Goal: Task Accomplishment & Management: Manage account settings

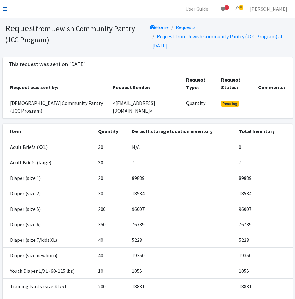
click at [4, 6] on link at bounding box center [5, 9] width 4 height 8
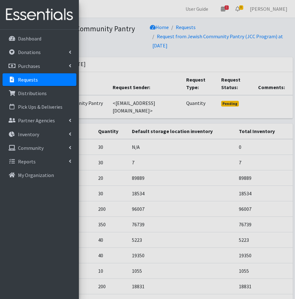
click at [36, 82] on p "Requests" at bounding box center [28, 79] width 20 height 6
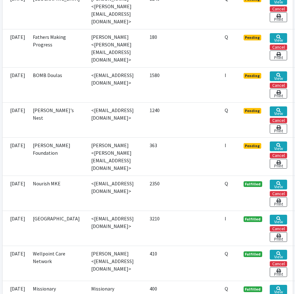
scroll to position [316, 0]
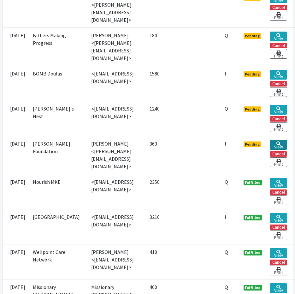
click at [287, 141] on link "View" at bounding box center [278, 145] width 17 height 10
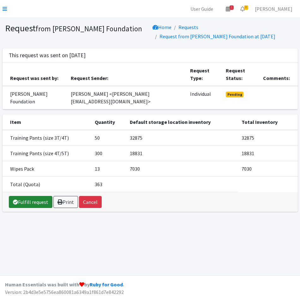
click at [26, 196] on link "Fulfill request" at bounding box center [31, 202] width 44 height 12
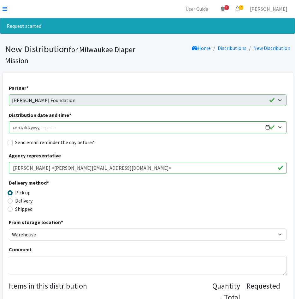
click at [23, 127] on input "Distribution date and time *" at bounding box center [148, 127] width 278 height 12
type input "2025-09-19T12:00"
click at [9, 142] on input "Send email reminder the day before?" at bounding box center [10, 142] width 5 height 5
checkbox input "true"
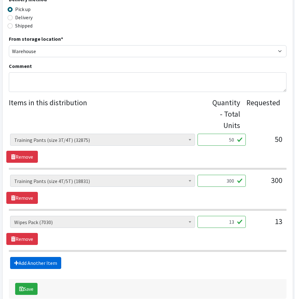
scroll to position [218, 0]
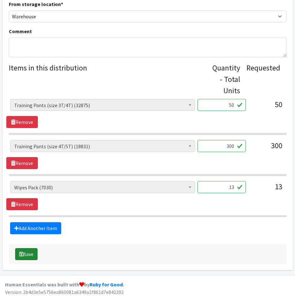
click at [28, 252] on button "Save" at bounding box center [26, 254] width 22 height 12
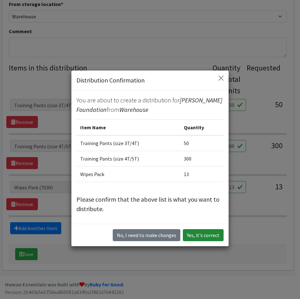
click at [205, 236] on button "Yes, it's correct" at bounding box center [203, 235] width 41 height 12
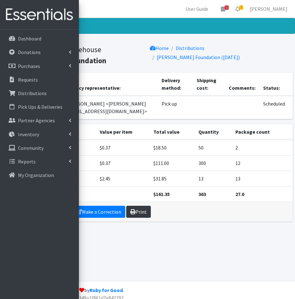
click at [142, 212] on link "Print" at bounding box center [138, 211] width 25 height 12
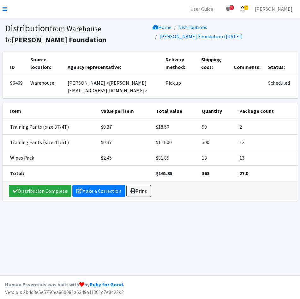
click at [245, 8] on icon at bounding box center [242, 8] width 4 height 5
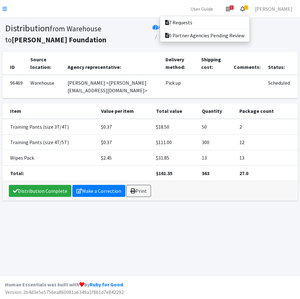
click at [250, 16] on div "7 Requests 0 Partner Agencies Pending Review" at bounding box center [205, 29] width 90 height 26
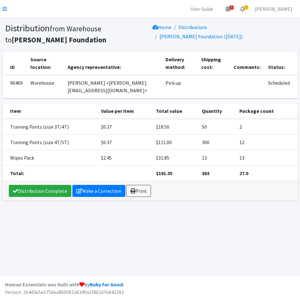
click at [245, 10] on icon at bounding box center [242, 8] width 4 height 5
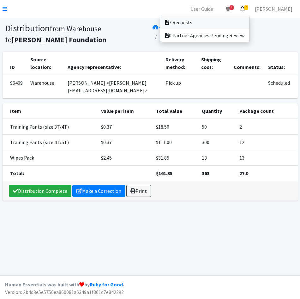
click at [249, 21] on link "7 Requests" at bounding box center [204, 22] width 89 height 13
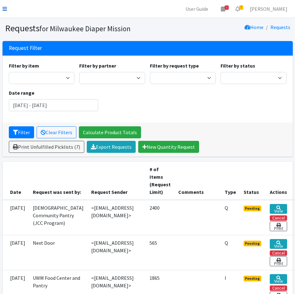
click at [5, 9] on icon at bounding box center [5, 8] width 4 height 5
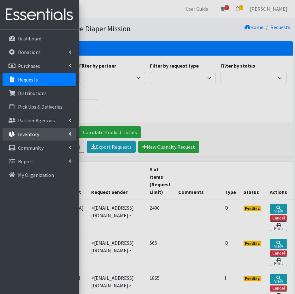
click at [29, 136] on p "Inventory" at bounding box center [28, 134] width 21 height 6
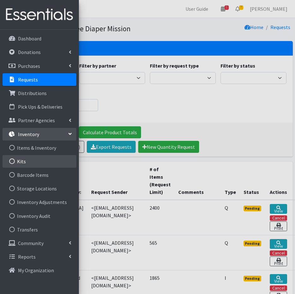
click at [29, 164] on link "Kits" at bounding box center [40, 161] width 74 height 13
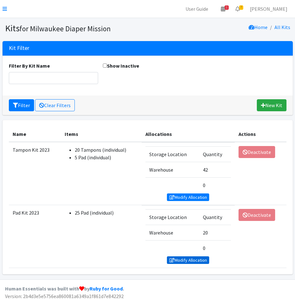
click at [180, 259] on link "Modify Allocation" at bounding box center [188, 260] width 42 height 8
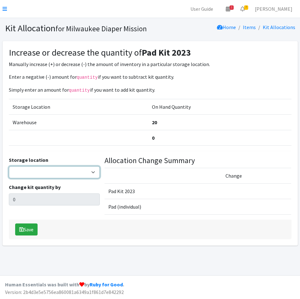
click at [15, 171] on select "Warehouse" at bounding box center [54, 172] width 91 height 12
select select "126"
click at [9, 166] on select "Warehouse" at bounding box center [54, 172] width 91 height 12
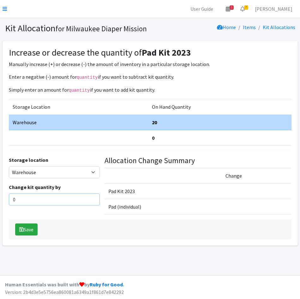
drag, startPoint x: 20, startPoint y: 201, endPoint x: -2, endPoint y: 201, distance: 21.1
click at [0, 201] on html "User Guide 1 1 Pick-ups remaining this week View Calendar 7 7 Requests 0 Partne…" at bounding box center [150, 149] width 300 height 299
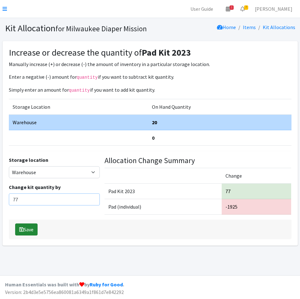
type input "77"
click at [25, 229] on button "Save" at bounding box center [26, 229] width 22 height 12
